Goal: Information Seeking & Learning: Learn about a topic

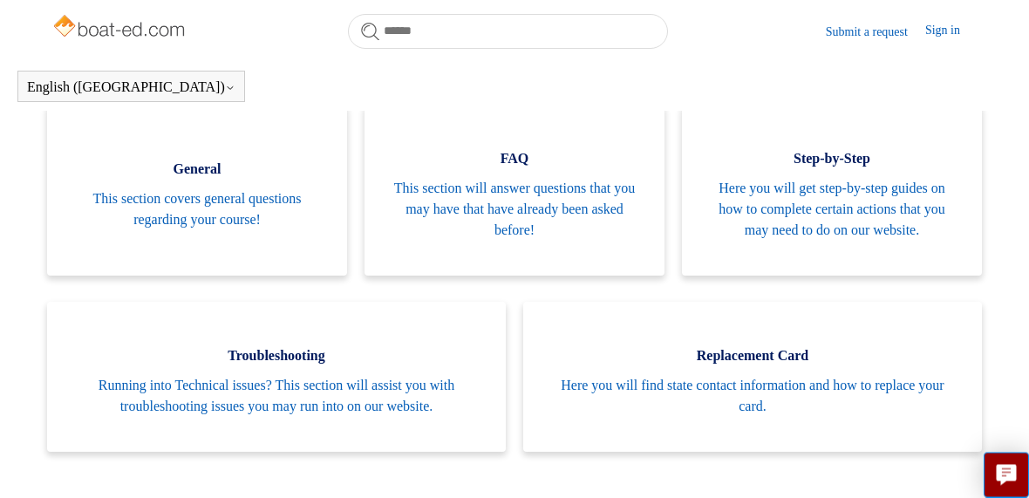
scroll to position [348, 0]
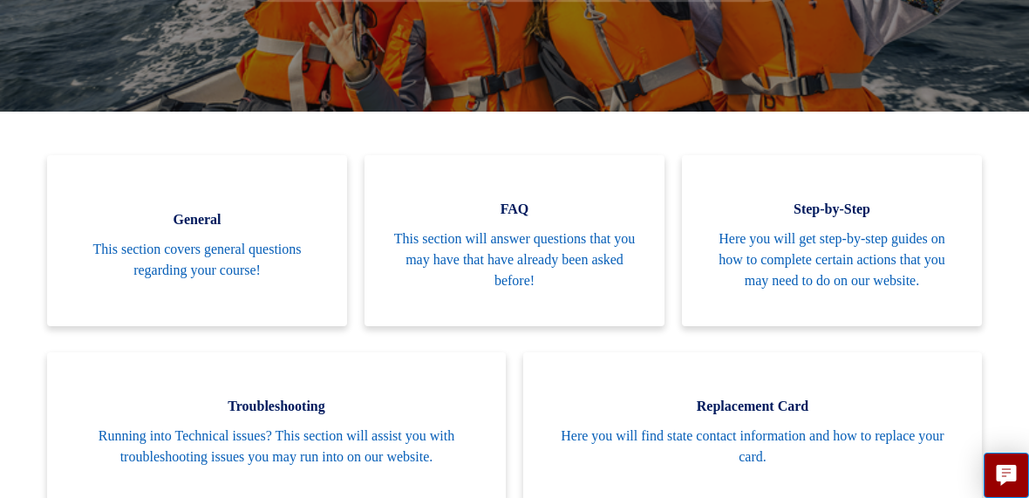
click at [863, 258] on span "Here you will get step-by-step guides on how to complete certain actions that y…" at bounding box center [832, 260] width 248 height 63
click at [217, 260] on span "This section covers general questions regarding your course!" at bounding box center [197, 260] width 248 height 42
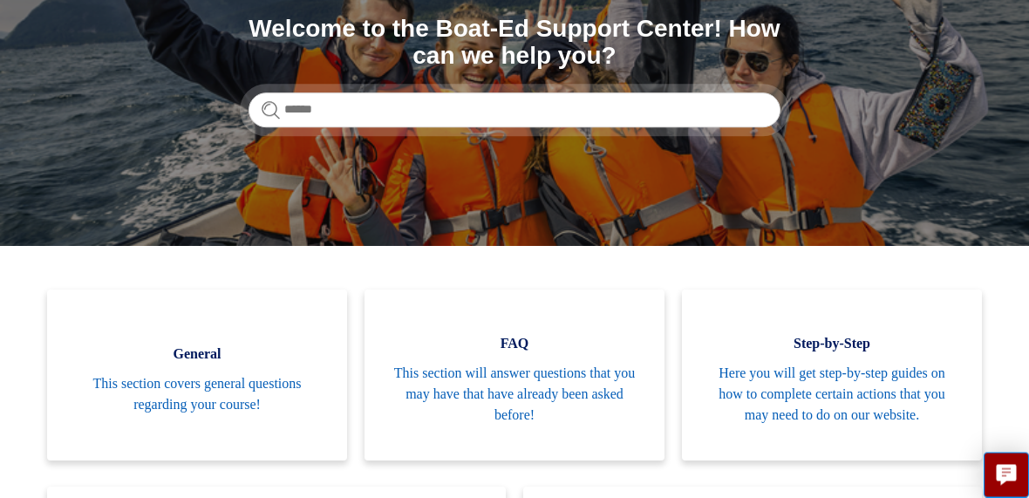
scroll to position [214, 0]
click at [518, 386] on span "This section will answer questions that you may have that have already been ask…" at bounding box center [515, 394] width 248 height 63
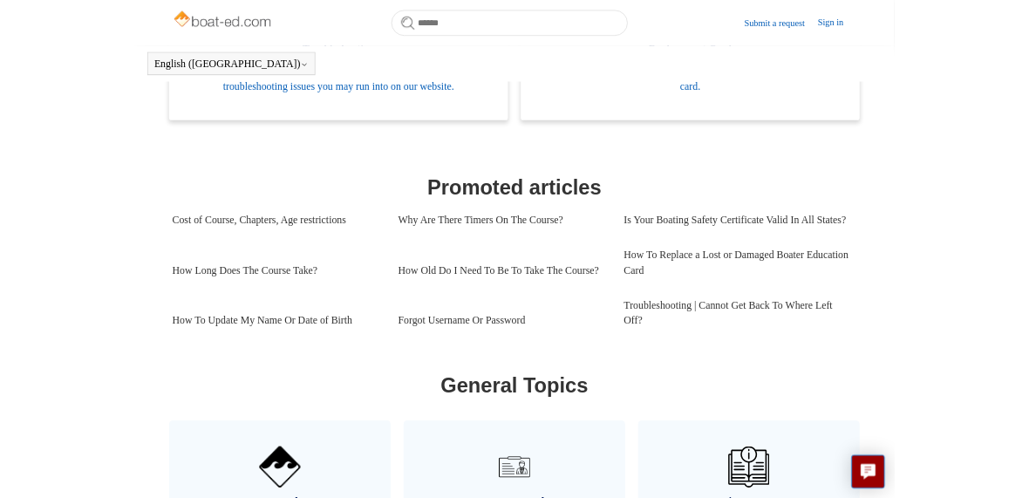
scroll to position [641, 0]
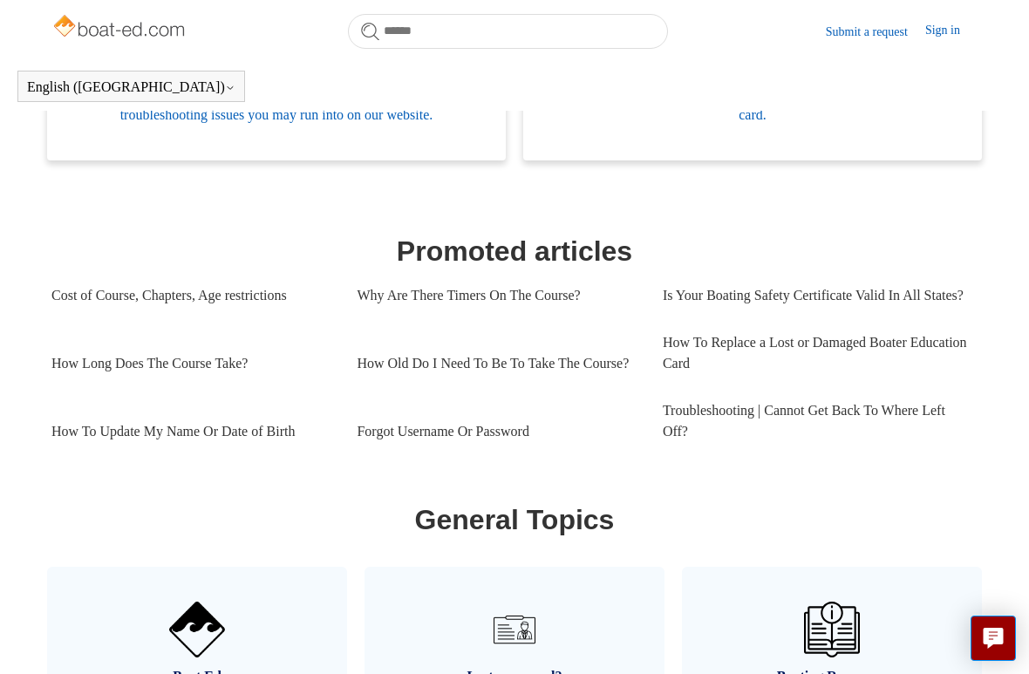
click at [878, 455] on link "Troubleshooting | Cannot Get Back To Where Left Off?" at bounding box center [815, 421] width 305 height 68
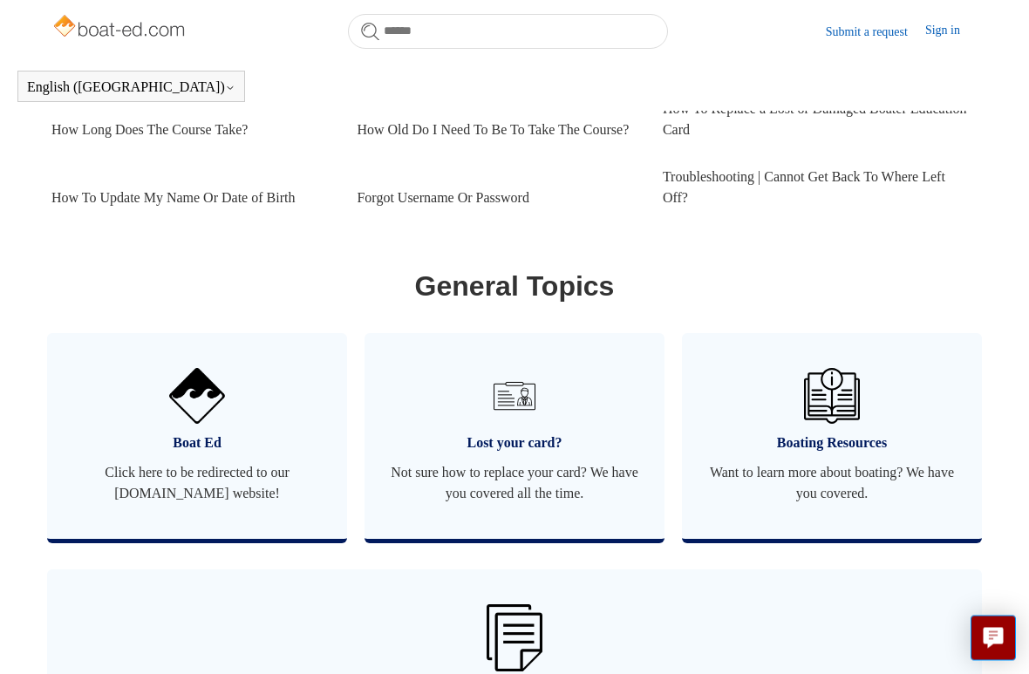
scroll to position [876, 0]
click at [191, 478] on link "Boat Ed Click here to be redirected to our [DOMAIN_NAME] website!" at bounding box center [197, 435] width 300 height 206
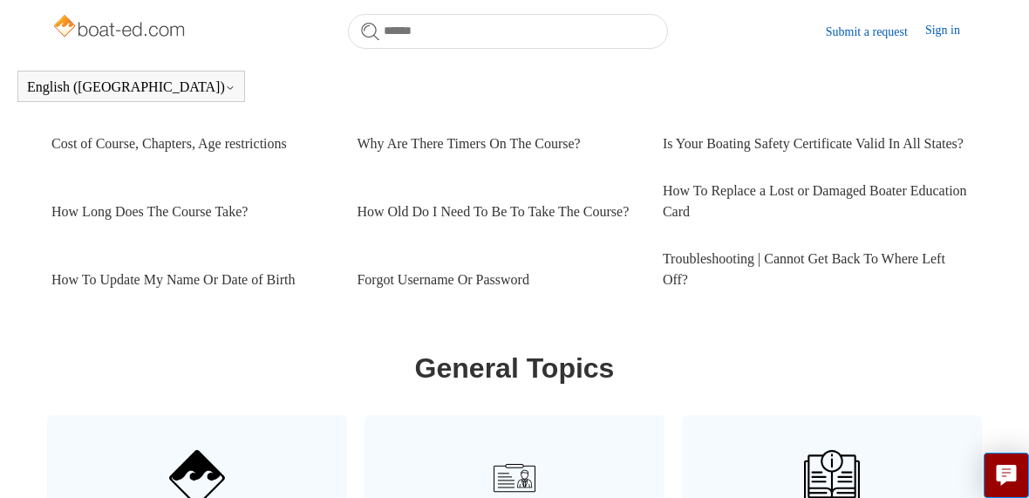
scroll to position [792, 0]
click at [154, 236] on link "How Long Does The Course Take?" at bounding box center [190, 212] width 279 height 47
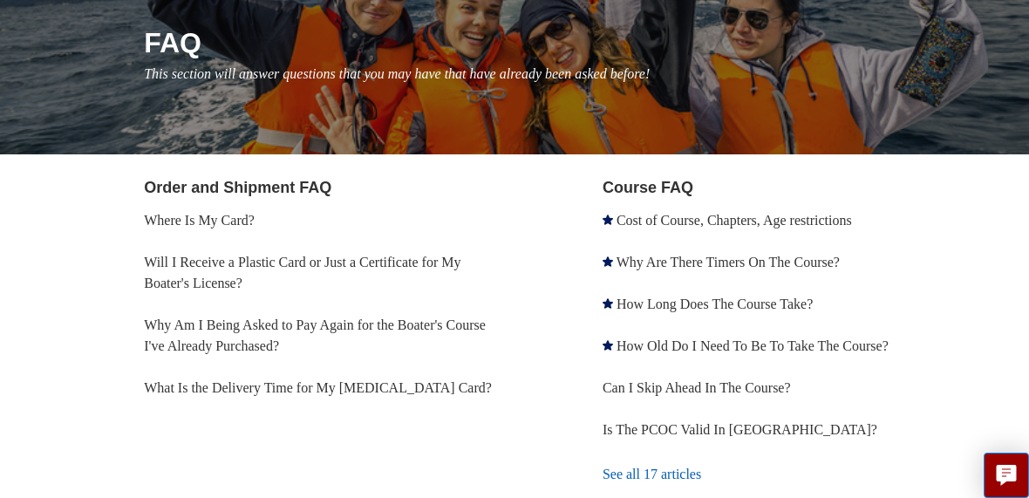
scroll to position [206, 0]
